Goal: Information Seeking & Learning: Learn about a topic

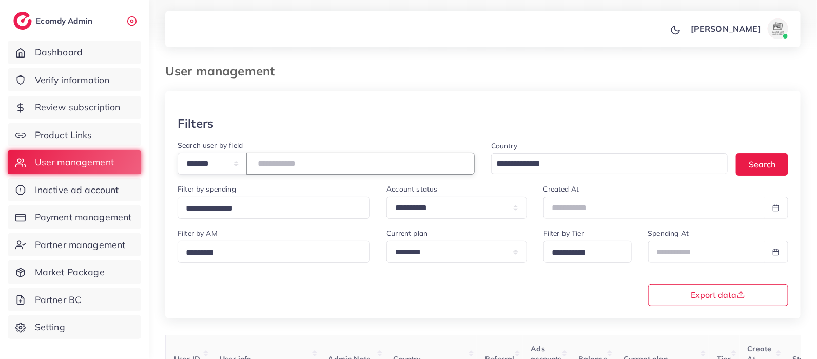
click at [290, 169] on input "number" at bounding box center [360, 163] width 228 height 22
click at [301, 166] on input "number" at bounding box center [360, 163] width 228 height 22
click at [373, 163] on input "number" at bounding box center [360, 163] width 228 height 22
click at [371, 161] on input "number" at bounding box center [360, 163] width 228 height 22
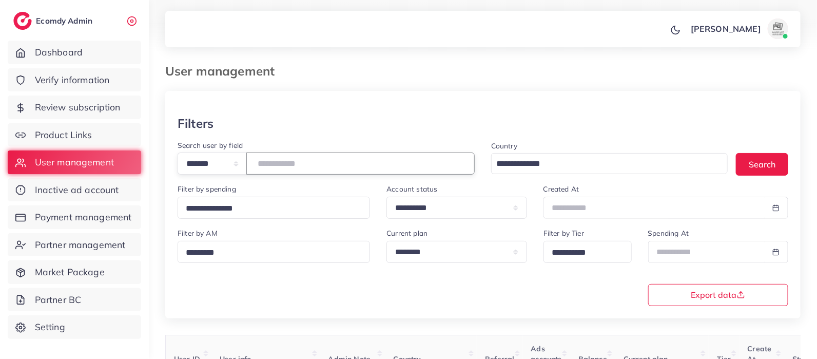
click at [371, 161] on input "number" at bounding box center [360, 163] width 228 height 22
click at [313, 145] on div "**********" at bounding box center [326, 157] width 297 height 36
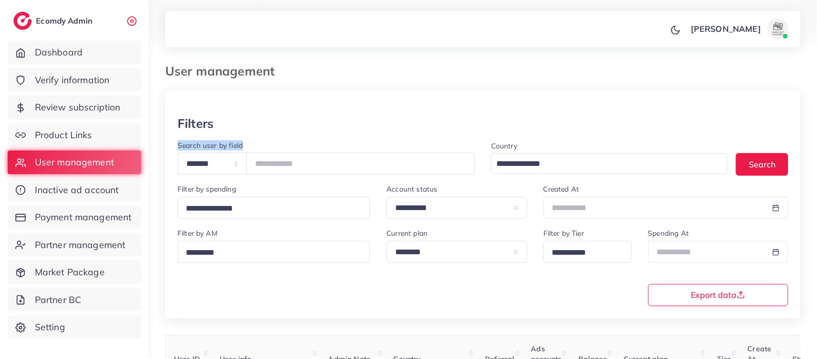
click at [313, 145] on div "**********" at bounding box center [326, 157] width 297 height 36
click at [308, 161] on input "number" at bounding box center [360, 163] width 228 height 22
click at [387, 163] on input "number" at bounding box center [360, 163] width 228 height 22
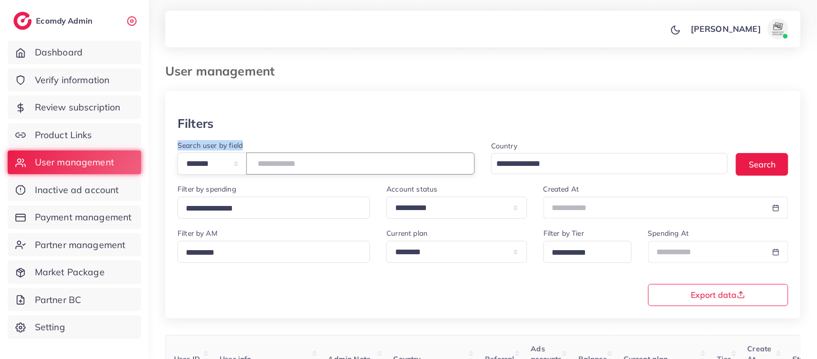
click at [387, 163] on input "number" at bounding box center [360, 163] width 228 height 22
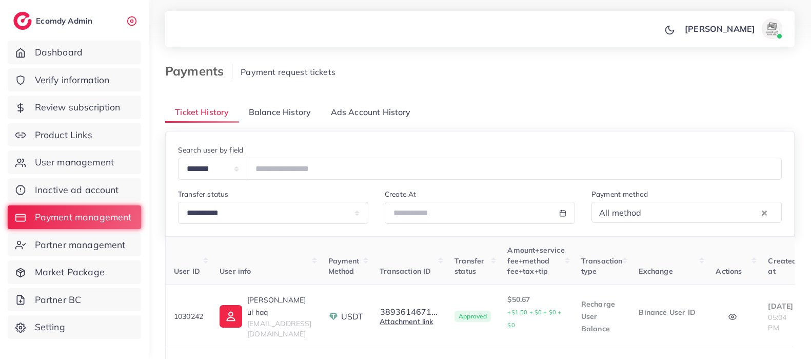
click at [307, 166] on input "number" at bounding box center [514, 169] width 535 height 22
type input "*"
click at [87, 163] on span "User management" at bounding box center [76, 162] width 79 height 13
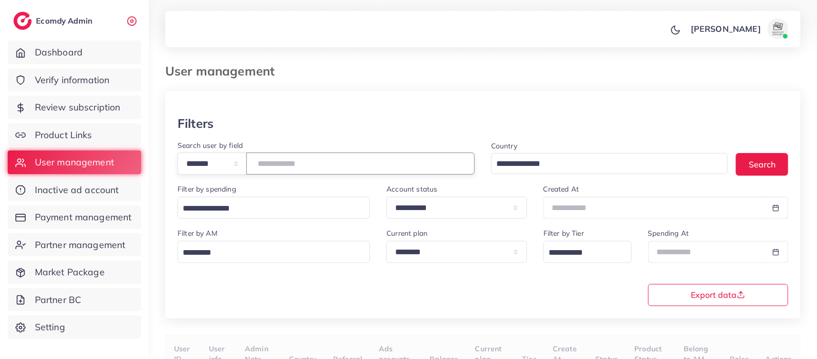
click at [277, 164] on input "number" at bounding box center [360, 163] width 228 height 22
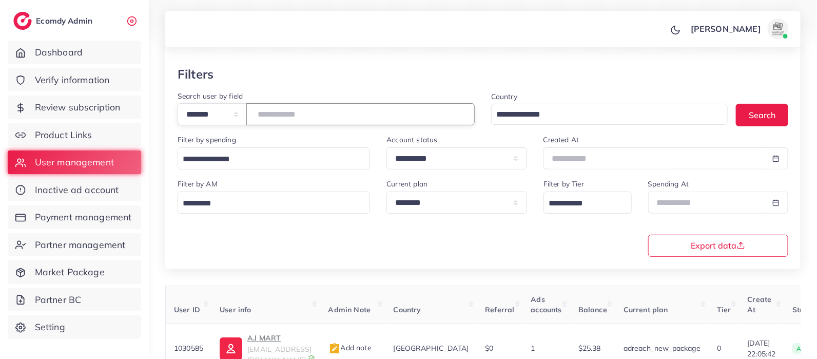
scroll to position [130, 0]
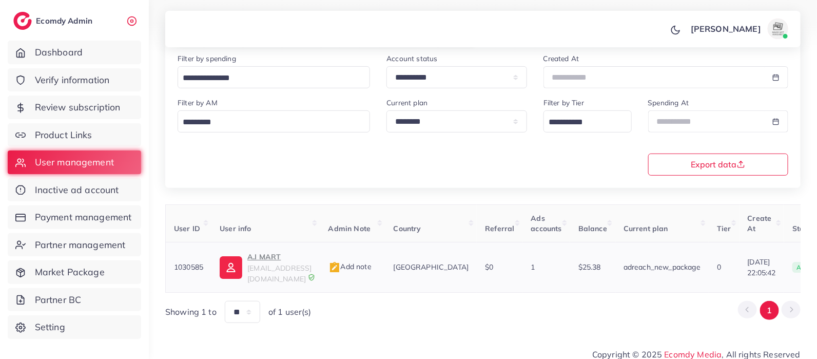
type input "*******"
click at [262, 255] on p "A.I MART" at bounding box center [279, 256] width 64 height 12
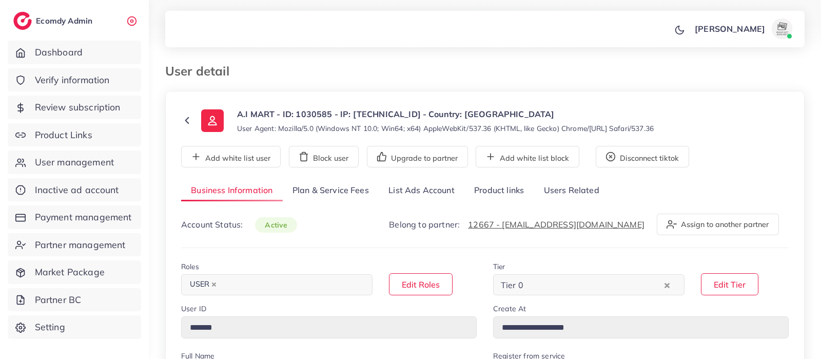
select select "********"
select select "******"
click at [432, 187] on link "List Ads Account" at bounding box center [422, 191] width 86 height 22
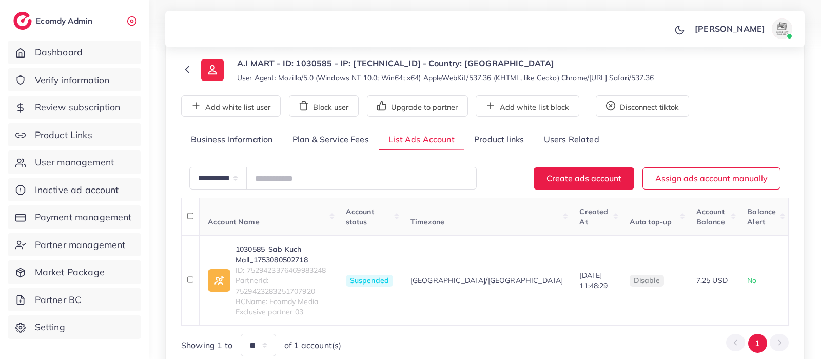
scroll to position [107, 0]
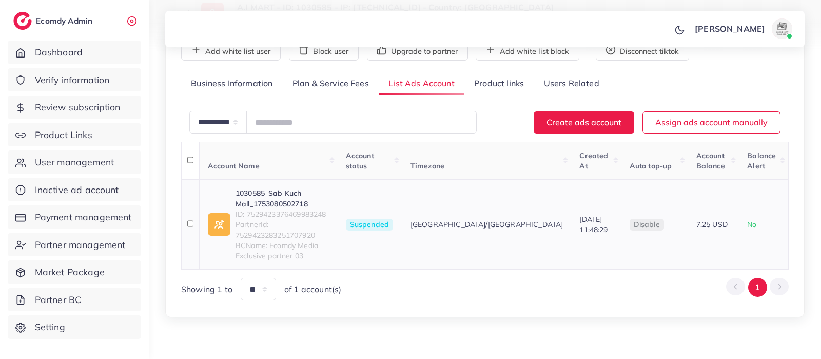
click at [299, 215] on span "ID: 7529423376469983248" at bounding box center [283, 214] width 94 height 10
copy span "7529423376469983248"
click at [282, 189] on link "1030585_Sab Kuch Mall_1753080502718" at bounding box center [283, 198] width 94 height 21
click at [494, 83] on link "Product links" at bounding box center [498, 84] width 69 height 22
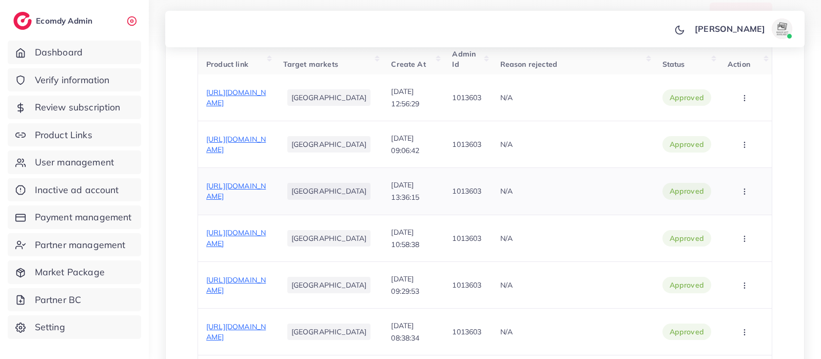
scroll to position [355, 0]
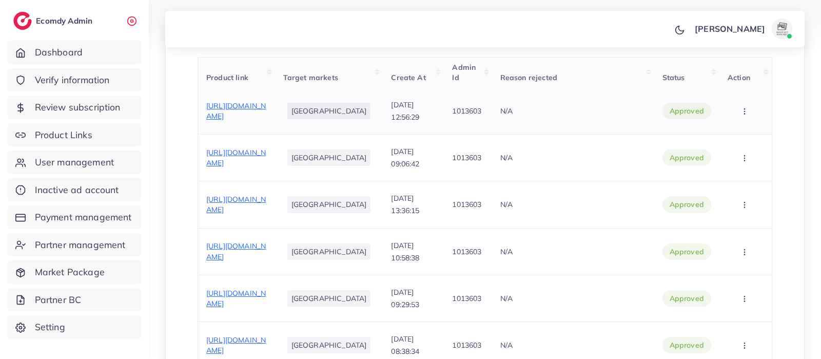
click at [259, 122] on div "https://mymegamall.shop/products/2-in-1-manual-dumpling-wrapper-mold-labor-savi…" at bounding box center [236, 111] width 61 height 21
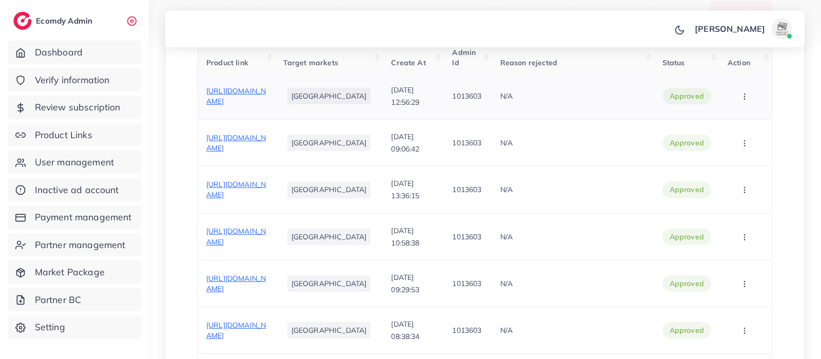
scroll to position [372, 0]
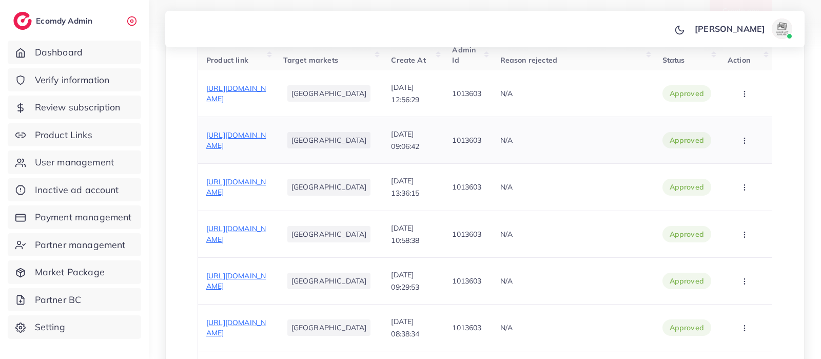
drag, startPoint x: 350, startPoint y: 191, endPoint x: 231, endPoint y: 263, distance: 138.6
click at [231, 150] on span "https://mymegamall.shop/products/kids-magic-books?utm_source=copyToPasteBoard&u…" at bounding box center [236, 140] width 60 height 20
